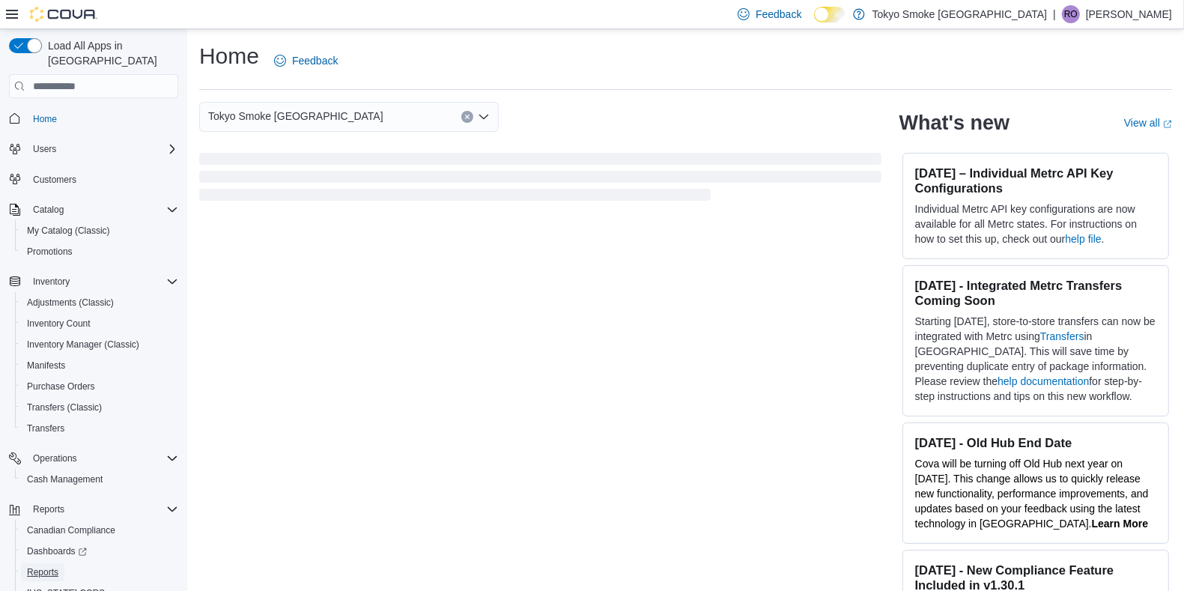
click at [47, 566] on span "Reports" at bounding box center [42, 572] width 31 height 12
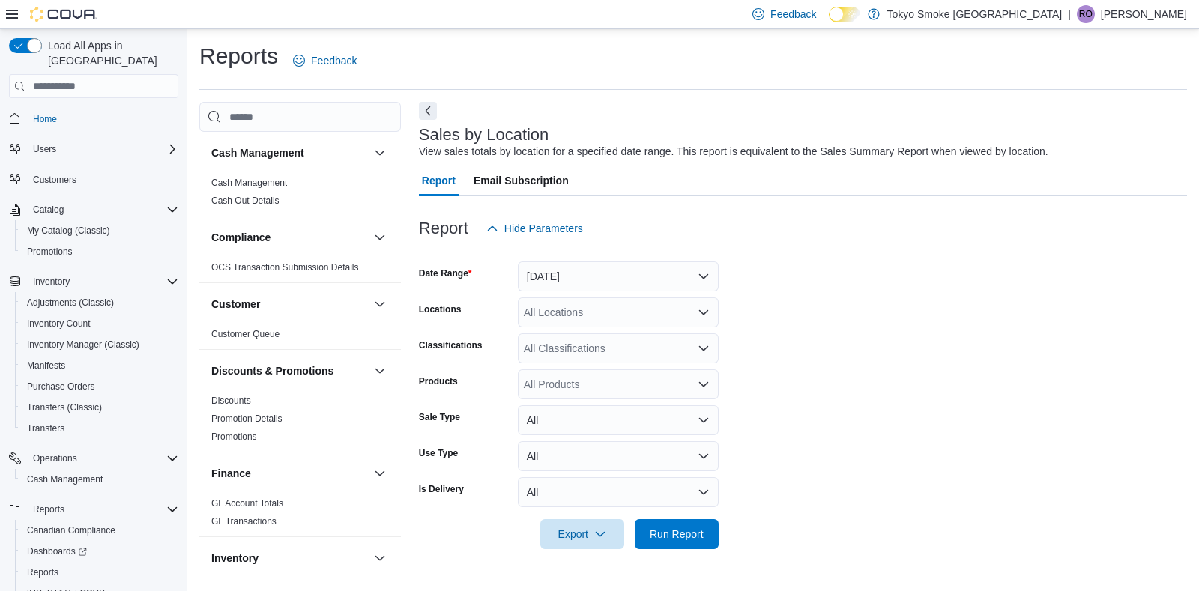
click at [703, 309] on icon "Open list of options" at bounding box center [703, 312] width 12 height 12
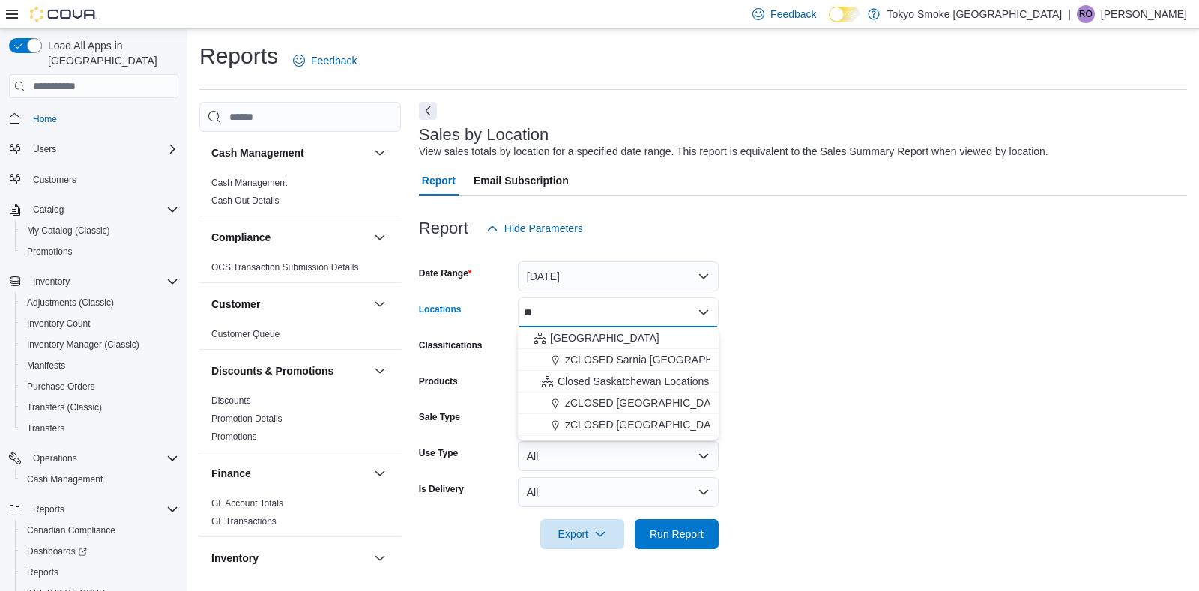
type input "**"
click at [604, 339] on span "[GEOGRAPHIC_DATA]" at bounding box center [604, 337] width 109 height 15
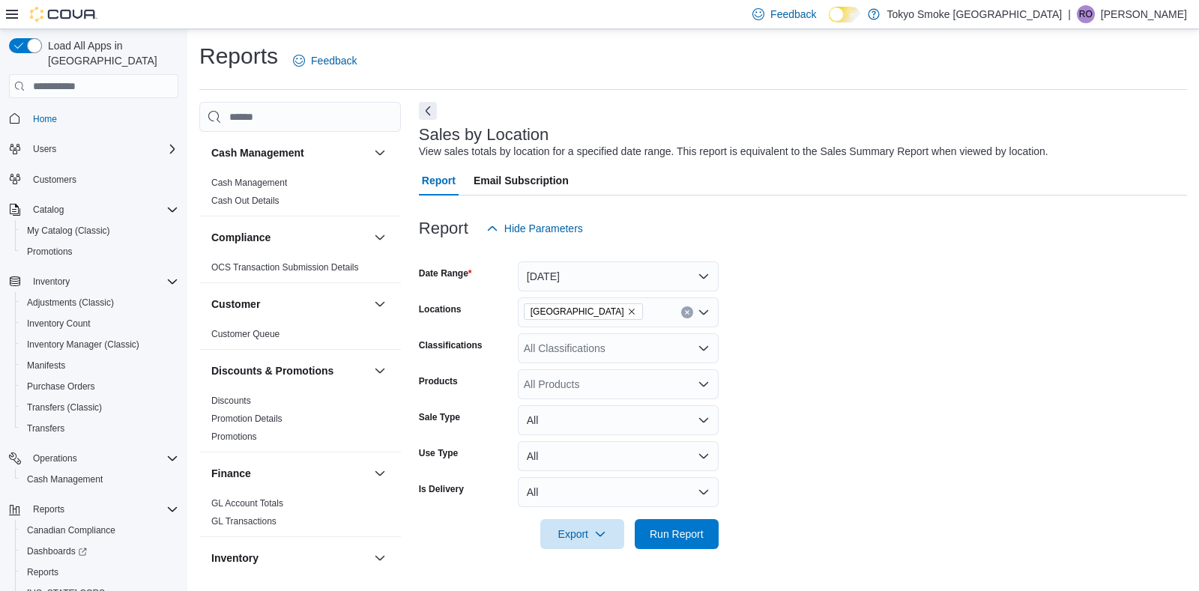
click at [803, 446] on form "Date Range [DATE] Locations [GEOGRAPHIC_DATA] Classifications All Classificatio…" at bounding box center [803, 396] width 768 height 306
click at [705, 536] on span "Run Report" at bounding box center [676, 534] width 66 height 30
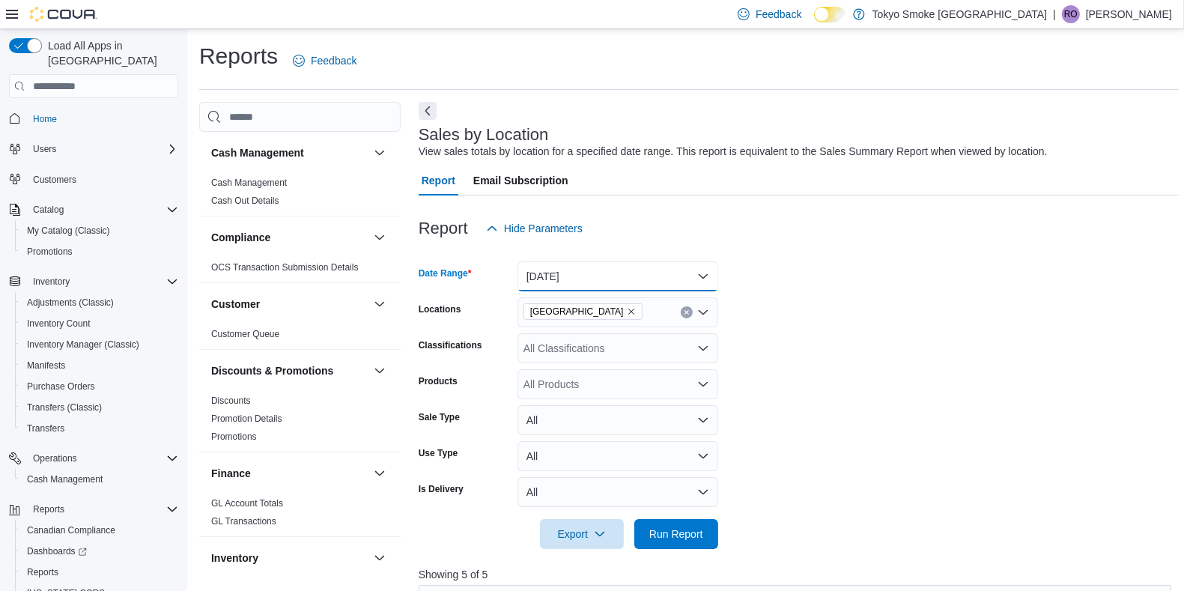
click at [709, 278] on button "[DATE]" at bounding box center [618, 276] width 201 height 30
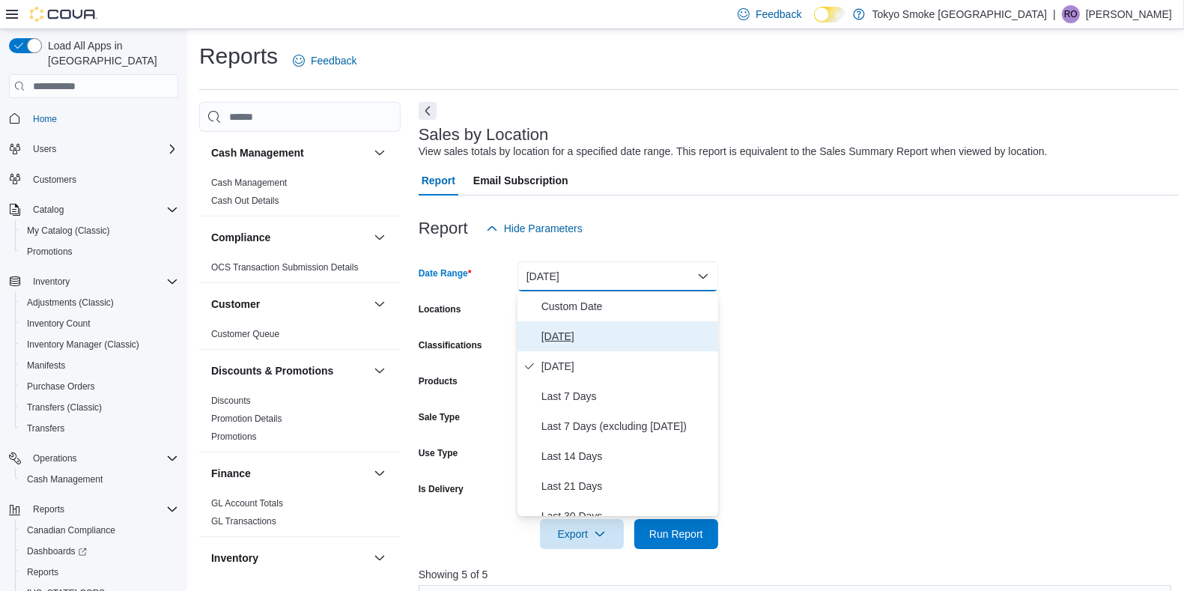
click at [586, 342] on span "[DATE]" at bounding box center [627, 336] width 171 height 18
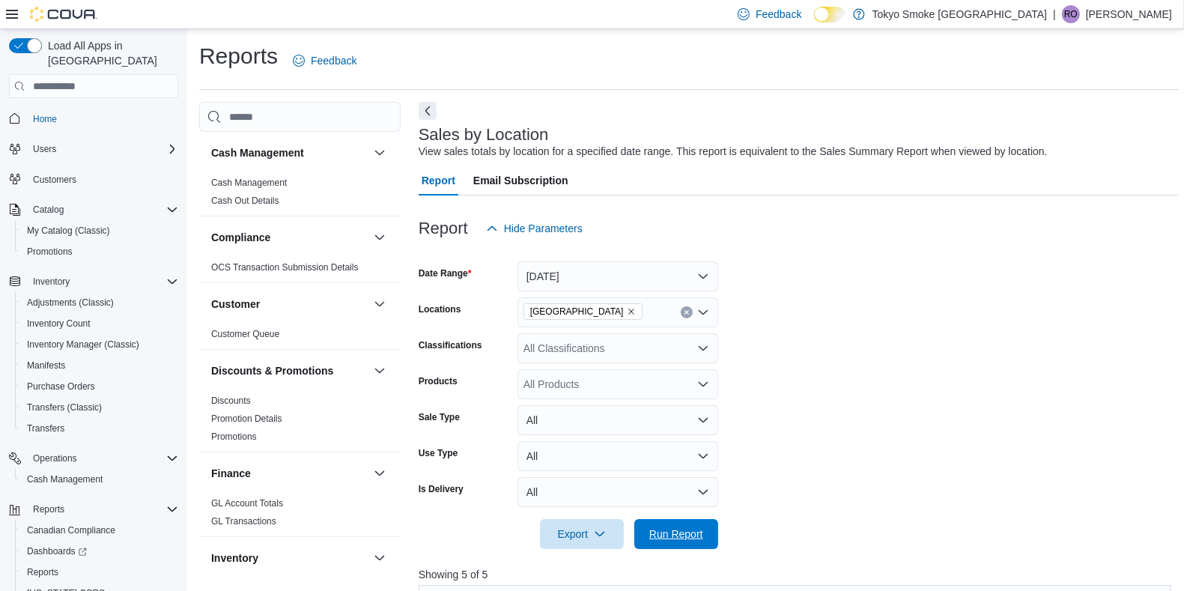
click at [682, 529] on span "Run Report" at bounding box center [676, 534] width 54 height 15
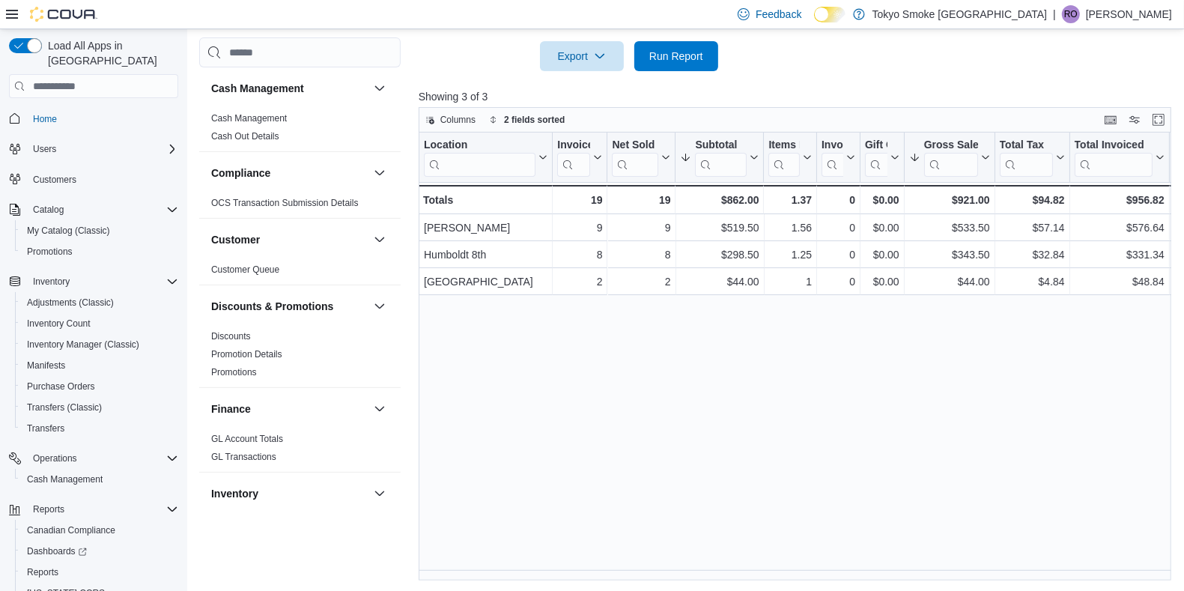
scroll to position [479, 0]
click at [690, 52] on span "Run Report" at bounding box center [676, 55] width 54 height 15
